Goal: Transaction & Acquisition: Purchase product/service

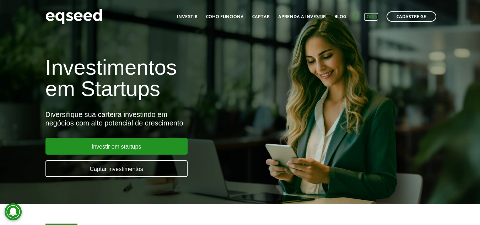
click at [370, 17] on link "Login" at bounding box center [371, 17] width 14 height 5
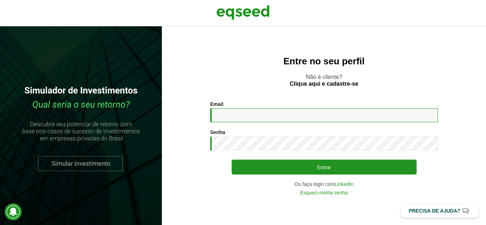
click at [230, 116] on input "Email *" at bounding box center [324, 115] width 228 height 14
type input "**********"
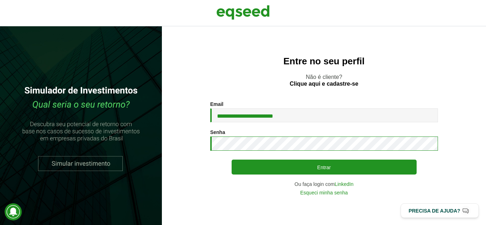
click at [231, 160] on button "Entrar" at bounding box center [323, 167] width 185 height 15
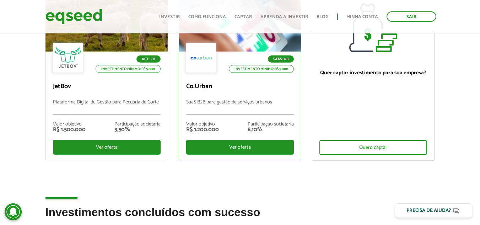
scroll to position [107, 0]
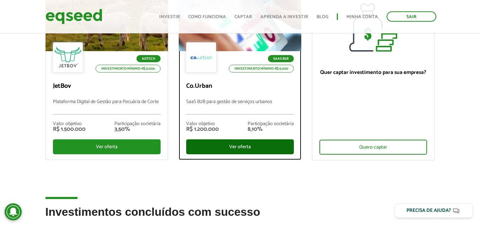
click at [244, 147] on div "Ver oferta" at bounding box center [240, 146] width 108 height 15
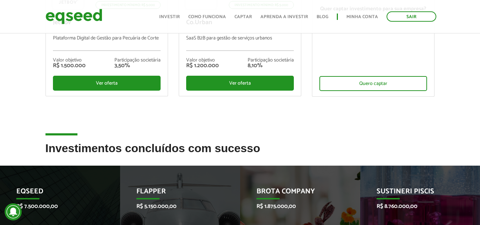
scroll to position [171, 0]
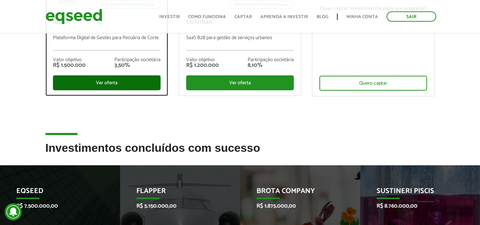
click at [101, 80] on div "Ver oferta" at bounding box center [107, 82] width 108 height 15
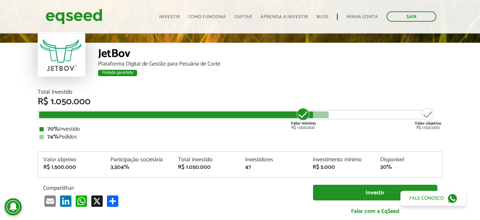
scroll to position [71, 0]
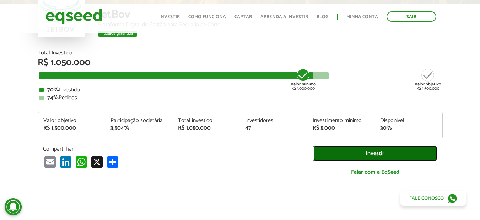
click at [353, 151] on link "Investir" at bounding box center [375, 153] width 124 height 16
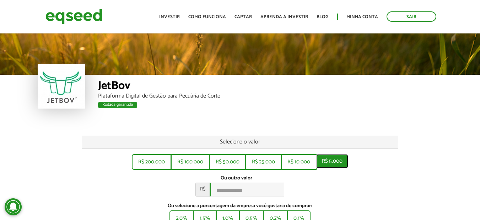
click at [327, 160] on button "R$ 5.000" at bounding box center [332, 161] width 32 height 14
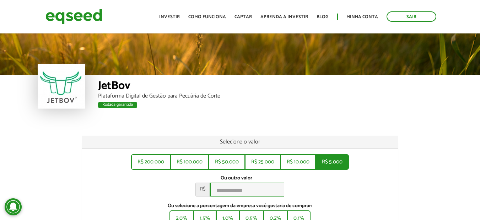
type input "*****"
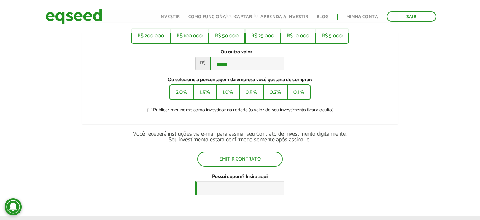
scroll to position [142, 0]
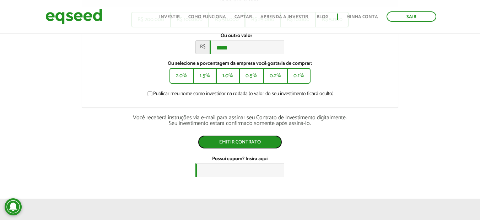
click at [247, 144] on button "Emitir contrato" at bounding box center [240, 142] width 84 height 14
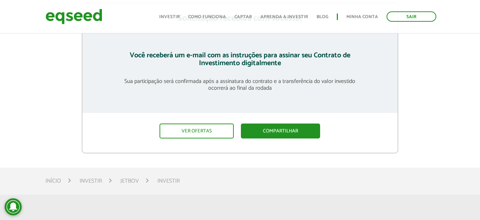
scroll to position [142, 0]
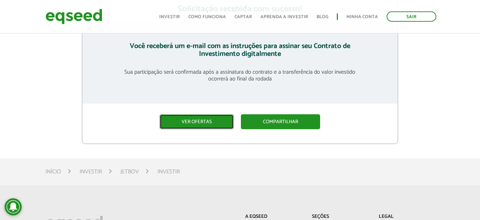
click at [223, 119] on link "Ver ofertas" at bounding box center [197, 121] width 74 height 15
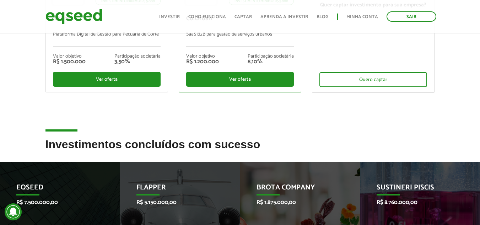
scroll to position [178, 0]
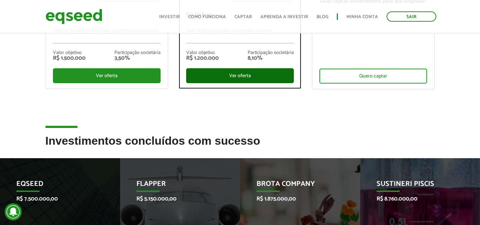
click at [242, 79] on div "Ver oferta" at bounding box center [240, 75] width 108 height 15
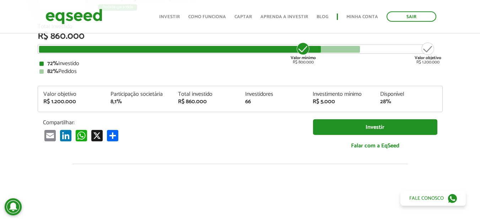
scroll to position [142, 0]
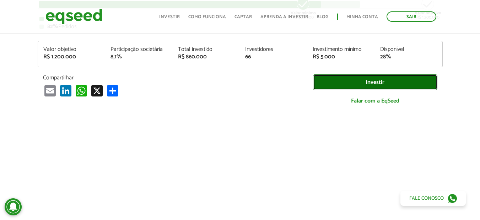
click at [369, 82] on link "Investir" at bounding box center [375, 82] width 124 height 16
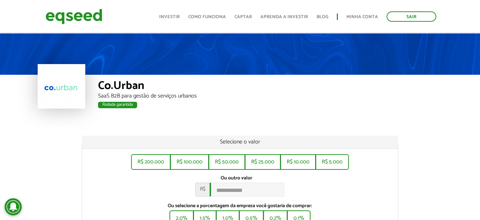
scroll to position [36, 0]
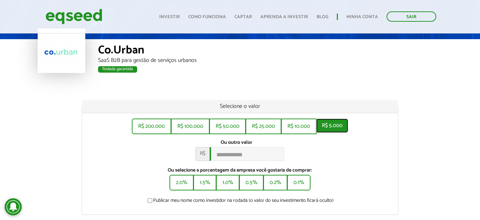
click at [332, 127] on button "R$ 5.000" at bounding box center [332, 125] width 32 height 14
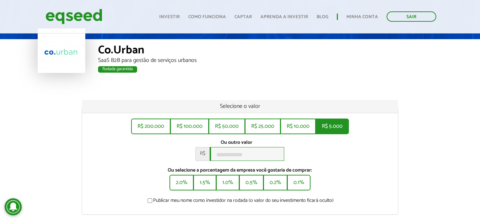
type input "*****"
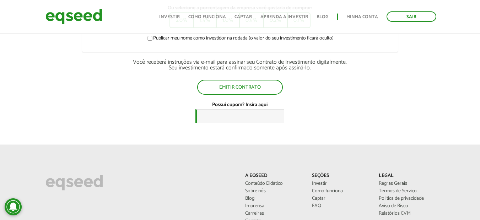
scroll to position [213, 0]
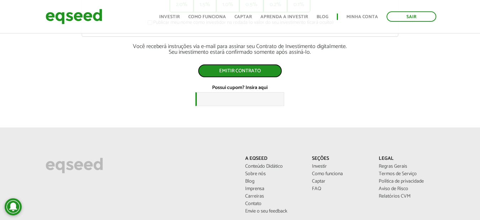
click at [249, 74] on button "Emitir contrato" at bounding box center [240, 71] width 84 height 14
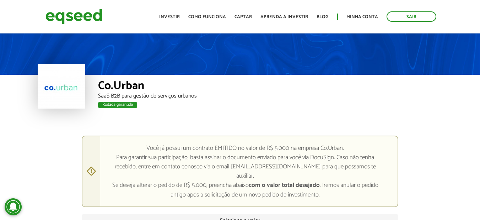
scroll to position [283, 0]
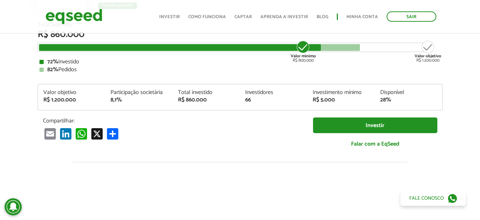
scroll to position [107, 0]
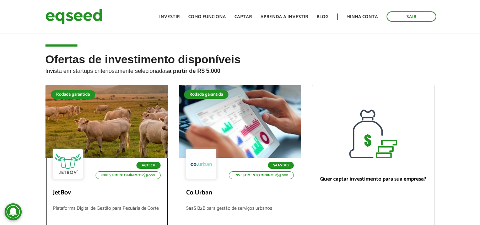
click at [97, 100] on ul "Rodada garantida Agtech Investimento mínimo: R$ 5.000 JetBov Plataforma Digital…" at bounding box center [240, 182] width 400 height 194
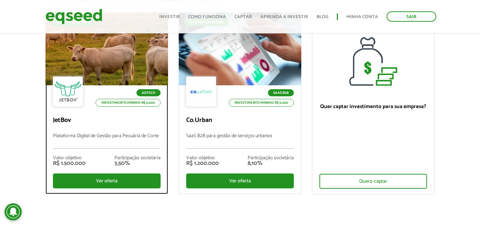
scroll to position [36, 0]
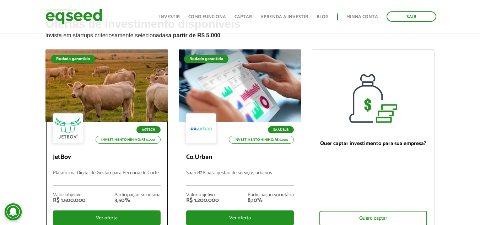
click at [134, 111] on div at bounding box center [106, 85] width 147 height 87
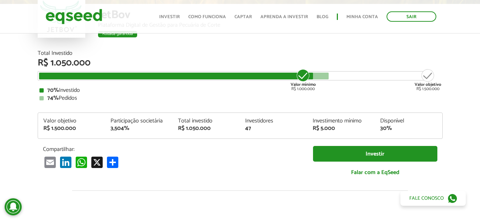
scroll to position [71, 0]
